Goal: Information Seeking & Learning: Find specific fact

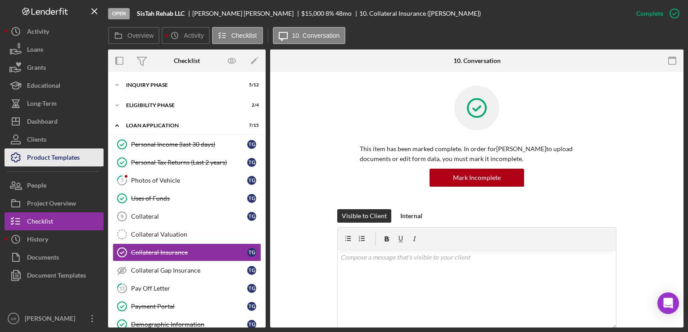
scroll to position [51, 0]
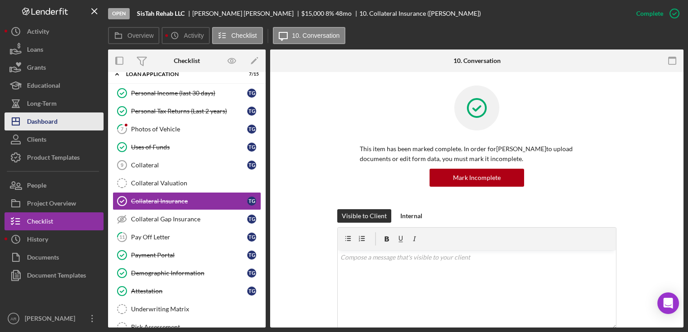
click at [44, 123] on div "Dashboard" at bounding box center [42, 123] width 31 height 20
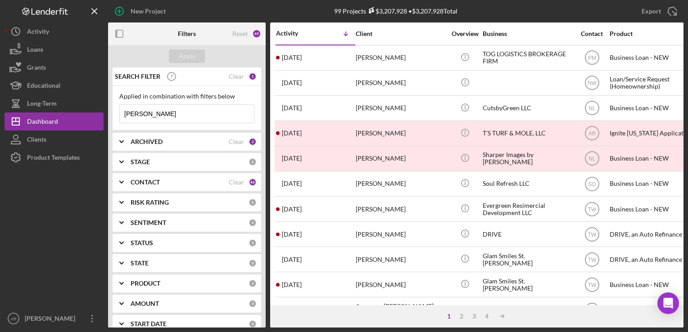
drag, startPoint x: 168, startPoint y: 115, endPoint x: 104, endPoint y: 115, distance: 64.4
click at [104, 115] on div "New Project 99 Projects $3,207,928 • $3,207,928 Total [PERSON_NAME] Export Icon…" at bounding box center [344, 164] width 679 height 328
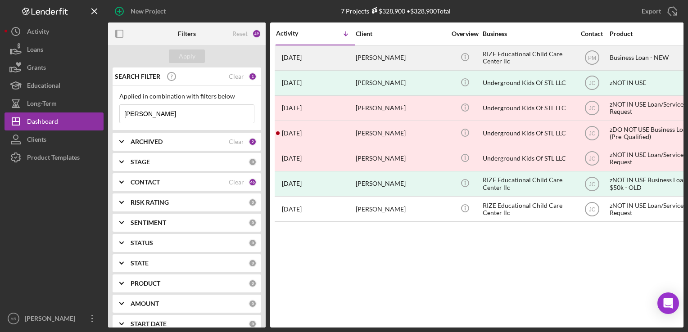
type input "[PERSON_NAME]"
click at [375, 57] on div "[PERSON_NAME]" at bounding box center [401, 58] width 90 height 24
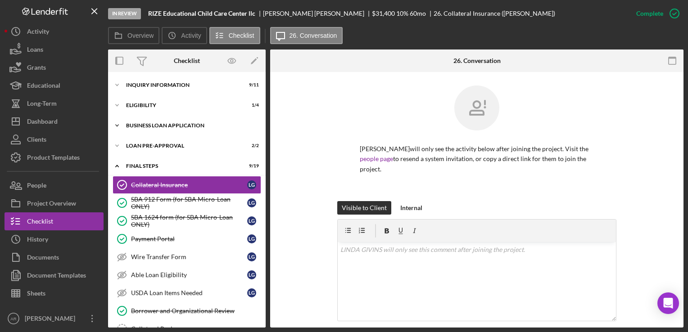
click at [119, 126] on icon "Icon/Expander" at bounding box center [117, 126] width 18 height 18
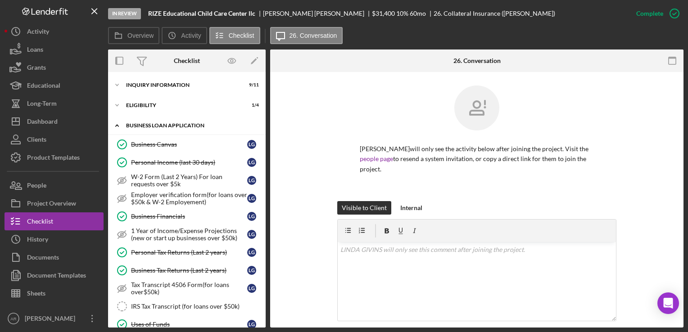
click at [118, 122] on icon "Icon/Expander" at bounding box center [117, 126] width 18 height 18
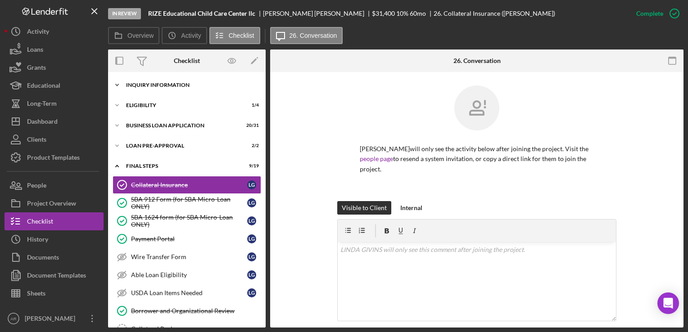
click at [119, 87] on icon "Icon/Expander" at bounding box center [117, 85] width 18 height 18
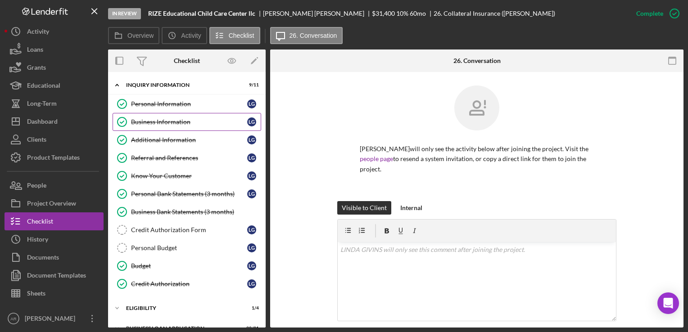
click at [158, 125] on div "Business Information" at bounding box center [189, 121] width 116 height 7
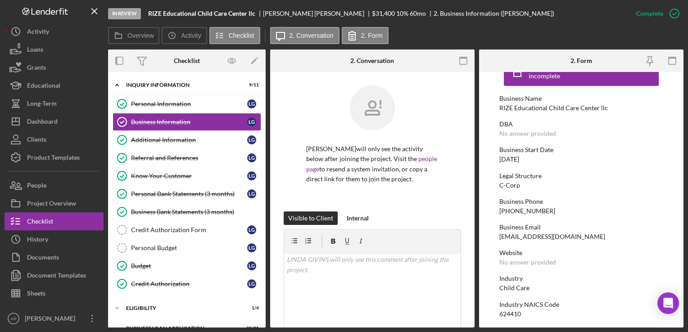
scroll to position [24, 0]
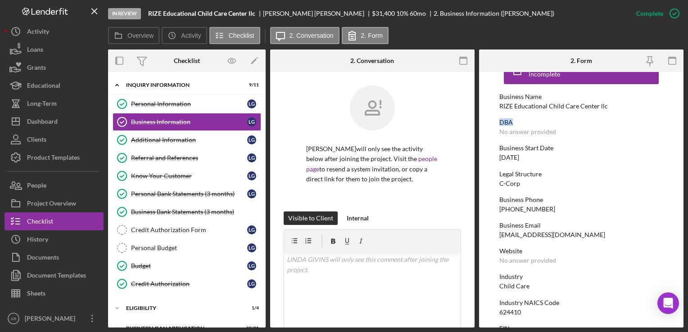
drag, startPoint x: 680, startPoint y: 104, endPoint x: 680, endPoint y: 120, distance: 16.7
click at [680, 120] on form "To edit this form you must mark this item incomplete Business Name RIZE Educati…" at bounding box center [581, 200] width 204 height 256
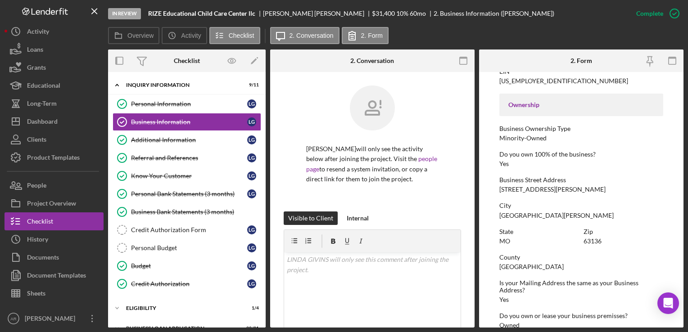
scroll to position [286, 0]
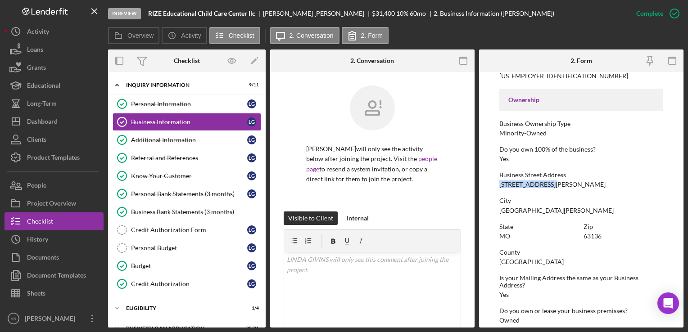
drag, startPoint x: 500, startPoint y: 184, endPoint x: 553, endPoint y: 186, distance: 53.2
click at [553, 186] on div "[STREET_ADDRESS][PERSON_NAME]" at bounding box center [552, 184] width 106 height 7
drag, startPoint x: 553, startPoint y: 186, endPoint x: 546, endPoint y: 186, distance: 6.8
copy div "[STREET_ADDRESS][PERSON_NAME]"
drag, startPoint x: 151, startPoint y: 12, endPoint x: 200, endPoint y: 13, distance: 48.6
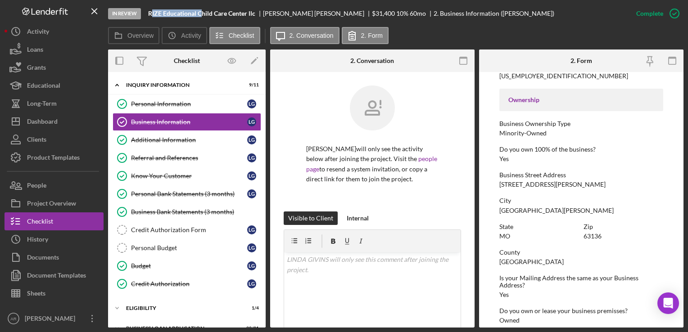
click at [200, 13] on b "RIZE Educational Child Care Center llc" at bounding box center [201, 13] width 107 height 7
drag, startPoint x: 200, startPoint y: 13, endPoint x: 149, endPoint y: 11, distance: 50.9
click at [149, 11] on div "In Review RIZE Educational Child Care Center llc [PERSON_NAME] $31,400 $31,400 …" at bounding box center [367, 13] width 519 height 27
drag, startPoint x: 149, startPoint y: 11, endPoint x: 257, endPoint y: 14, distance: 107.6
click at [257, 14] on div "RIZE Educational Child Care Center llc" at bounding box center [205, 13] width 115 height 7
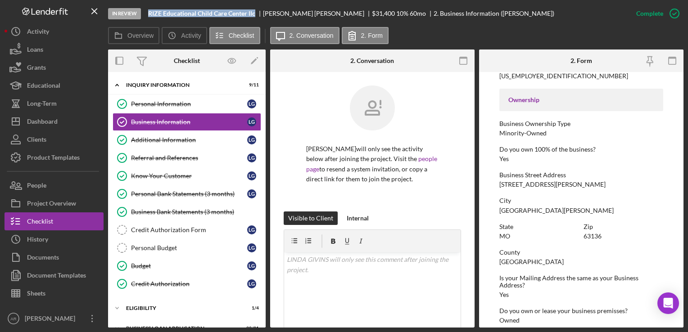
drag, startPoint x: 257, startPoint y: 14, endPoint x: 248, endPoint y: 13, distance: 8.6
copy b "RIZE Educational Child Care Center llc"
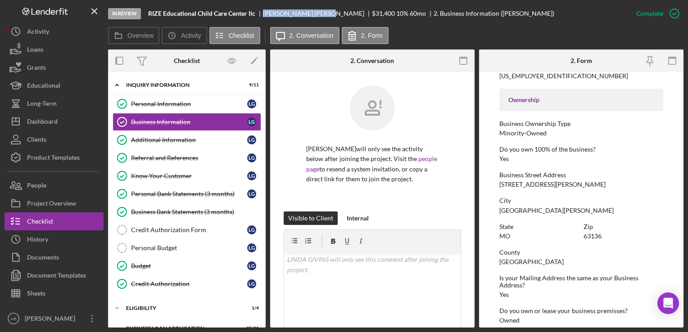
drag, startPoint x: 264, startPoint y: 13, endPoint x: 307, endPoint y: 13, distance: 43.7
click at [307, 13] on div "[PERSON_NAME]" at bounding box center [317, 13] width 109 height 7
drag, startPoint x: 307, startPoint y: 13, endPoint x: 295, endPoint y: 11, distance: 12.4
copy div "[PERSON_NAME]"
